Goal: Transaction & Acquisition: Purchase product/service

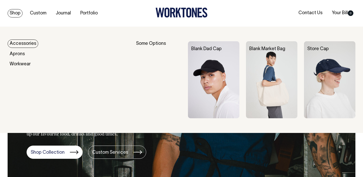
click at [20, 13] on link "Shop" at bounding box center [15, 13] width 15 height 8
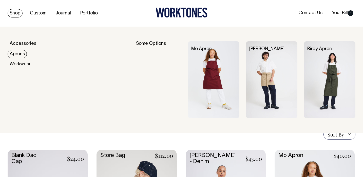
click at [22, 55] on link "Aprons" at bounding box center [17, 54] width 19 height 8
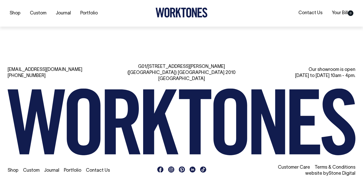
scroll to position [477, 0]
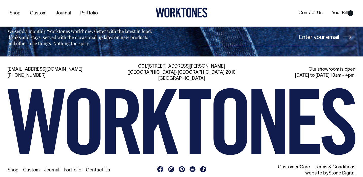
drag, startPoint x: 231, startPoint y: 57, endPoint x: 249, endPoint y: 14, distance: 46.3
